Goal: Information Seeking & Learning: Check status

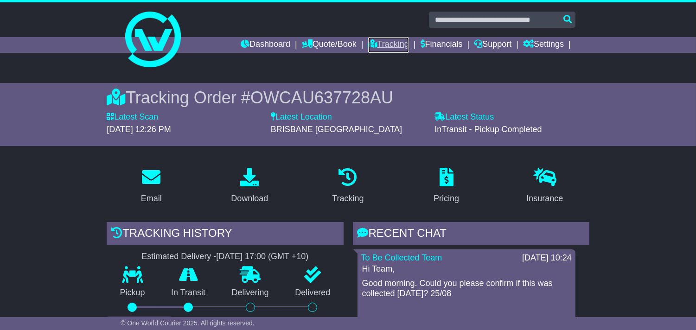
click at [379, 44] on link "Tracking" at bounding box center [388, 45] width 41 height 16
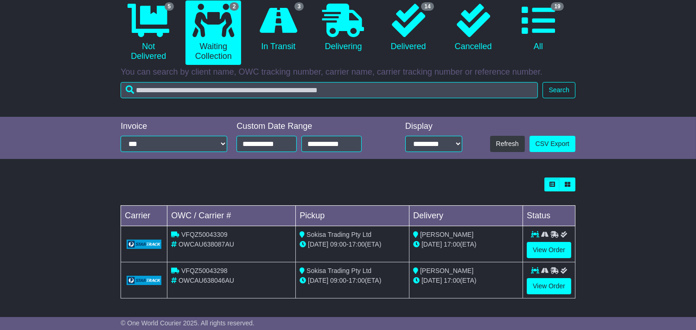
scroll to position [97, 0]
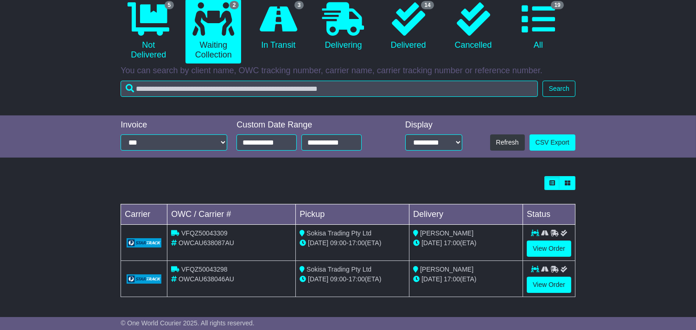
click at [214, 237] on span "VFQZ50043309" at bounding box center [204, 233] width 46 height 7
copy span "VFQZ50043309"
click at [199, 270] on span "VFQZ50043298" at bounding box center [204, 269] width 46 height 7
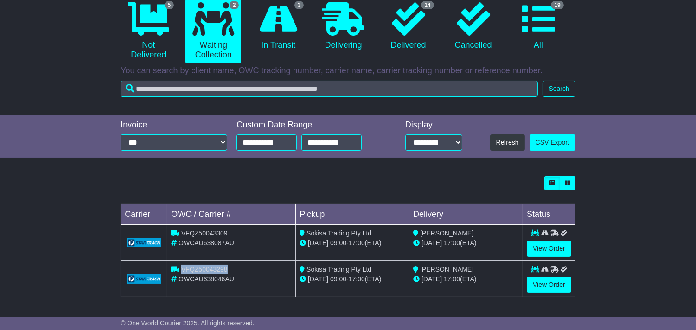
copy span "VFQZ50043298"
click at [45, 226] on div "Loading... No bookings found Carrier OWC / Carrier # Pickup Delivery Status VFQ…" at bounding box center [348, 242] width 696 height 140
